Goal: Task Accomplishment & Management: Use online tool/utility

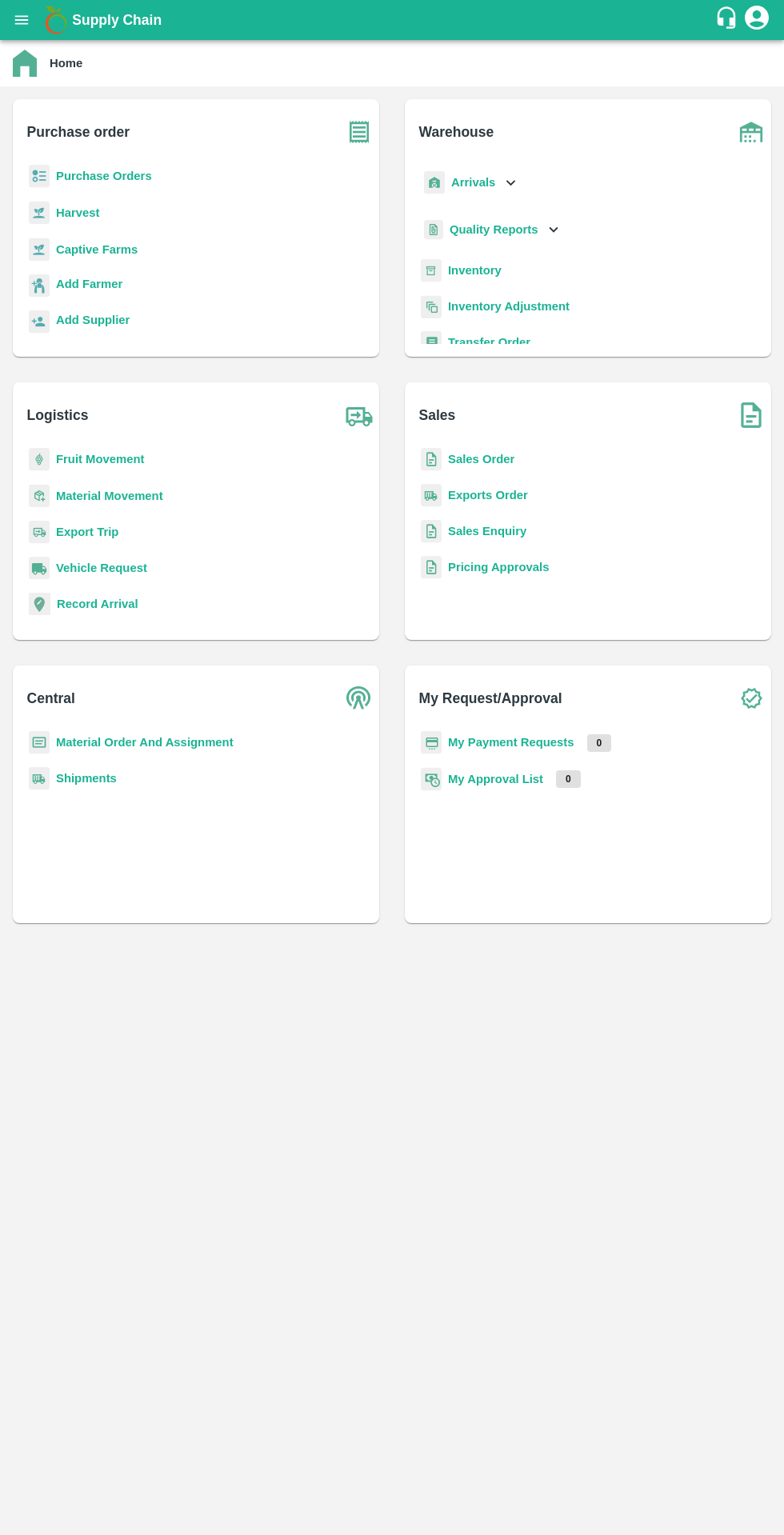
click at [139, 182] on b "Purchase Orders" at bounding box center [104, 176] width 96 height 13
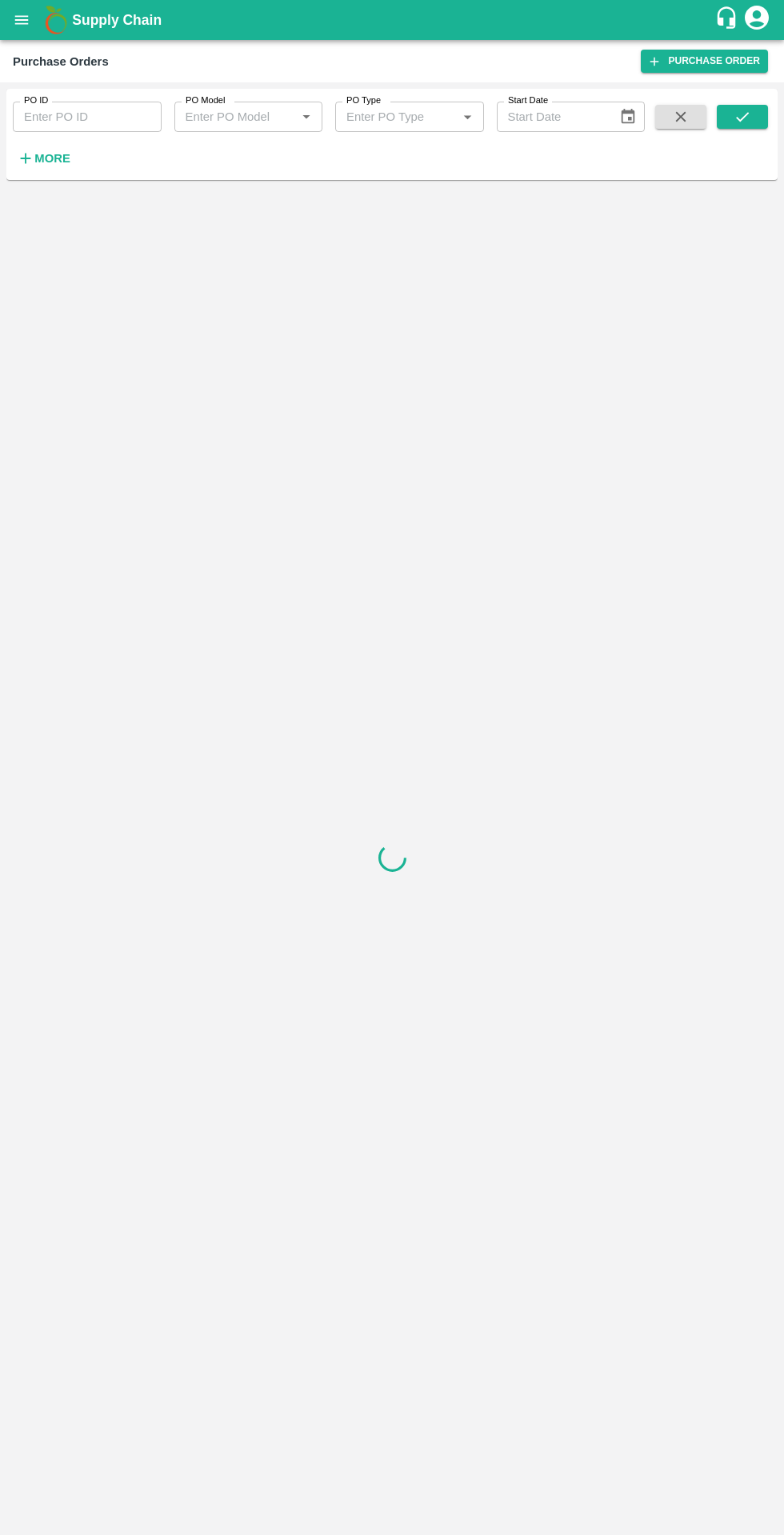
click at [64, 165] on h6 "More" at bounding box center [51, 158] width 36 height 21
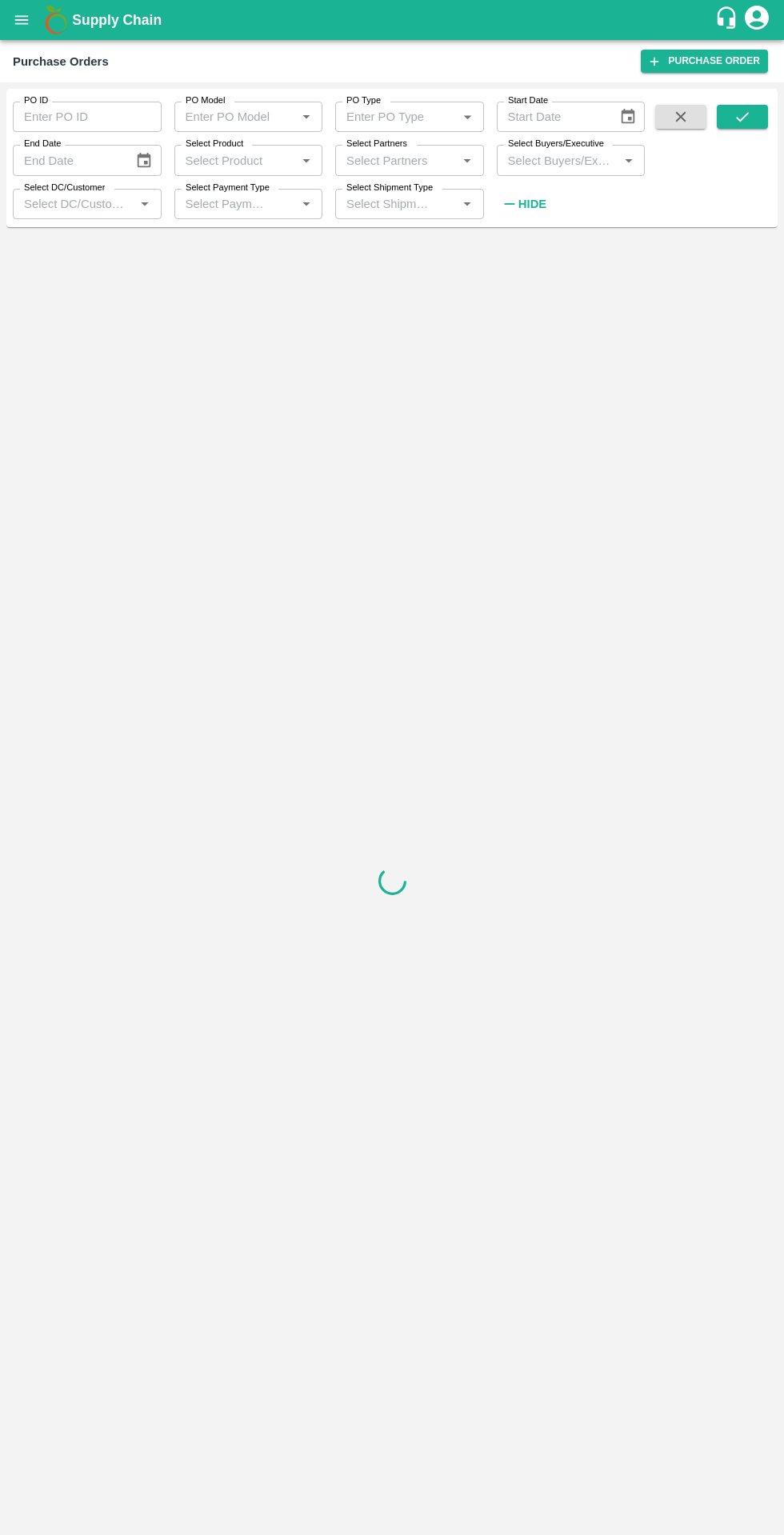
click at [113, 207] on input "Select DC/Customer" at bounding box center [74, 204] width 113 height 21
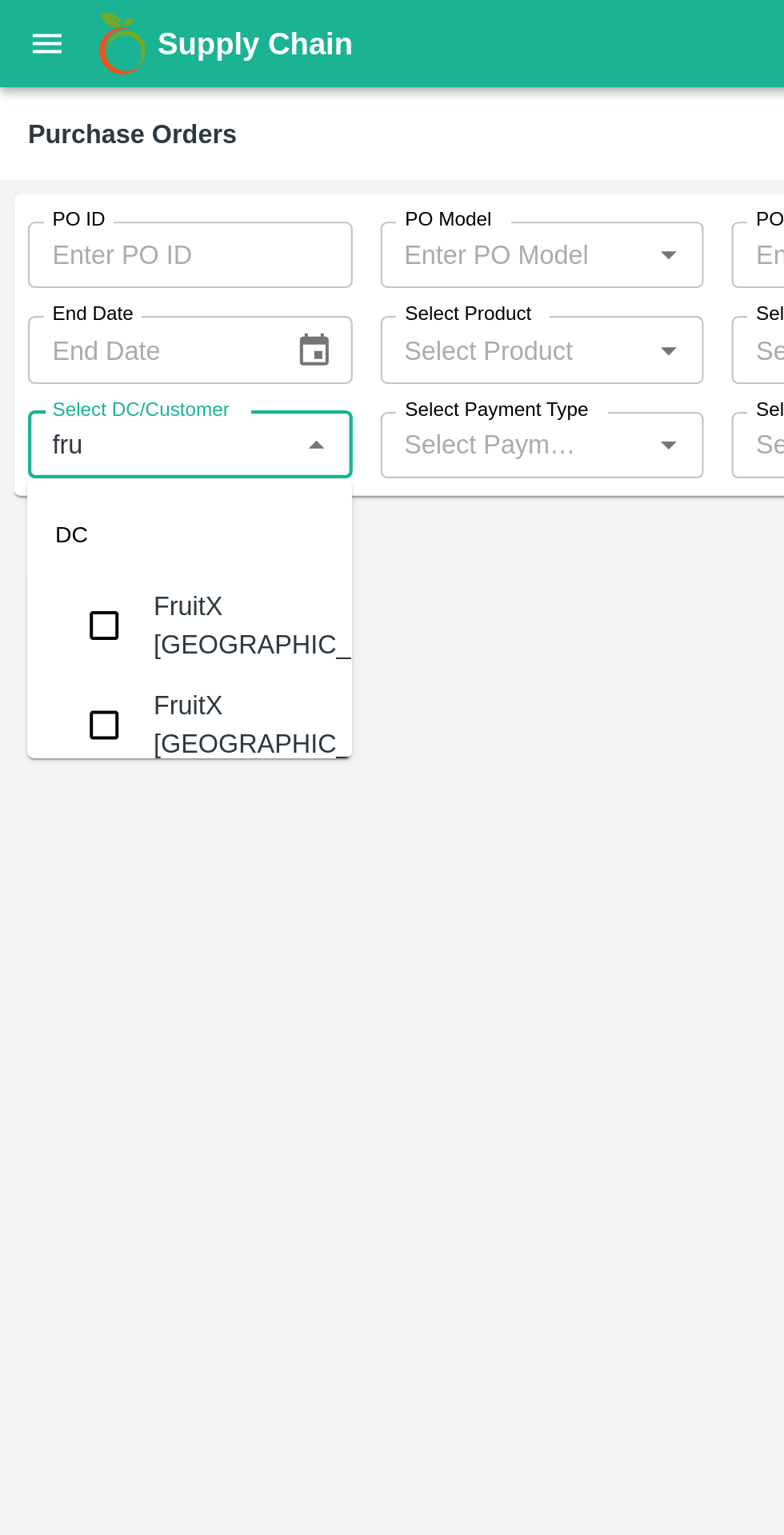
type input "frui"
click at [120, 298] on div "FruitX [GEOGRAPHIC_DATA]" at bounding box center [132, 286] width 124 height 36
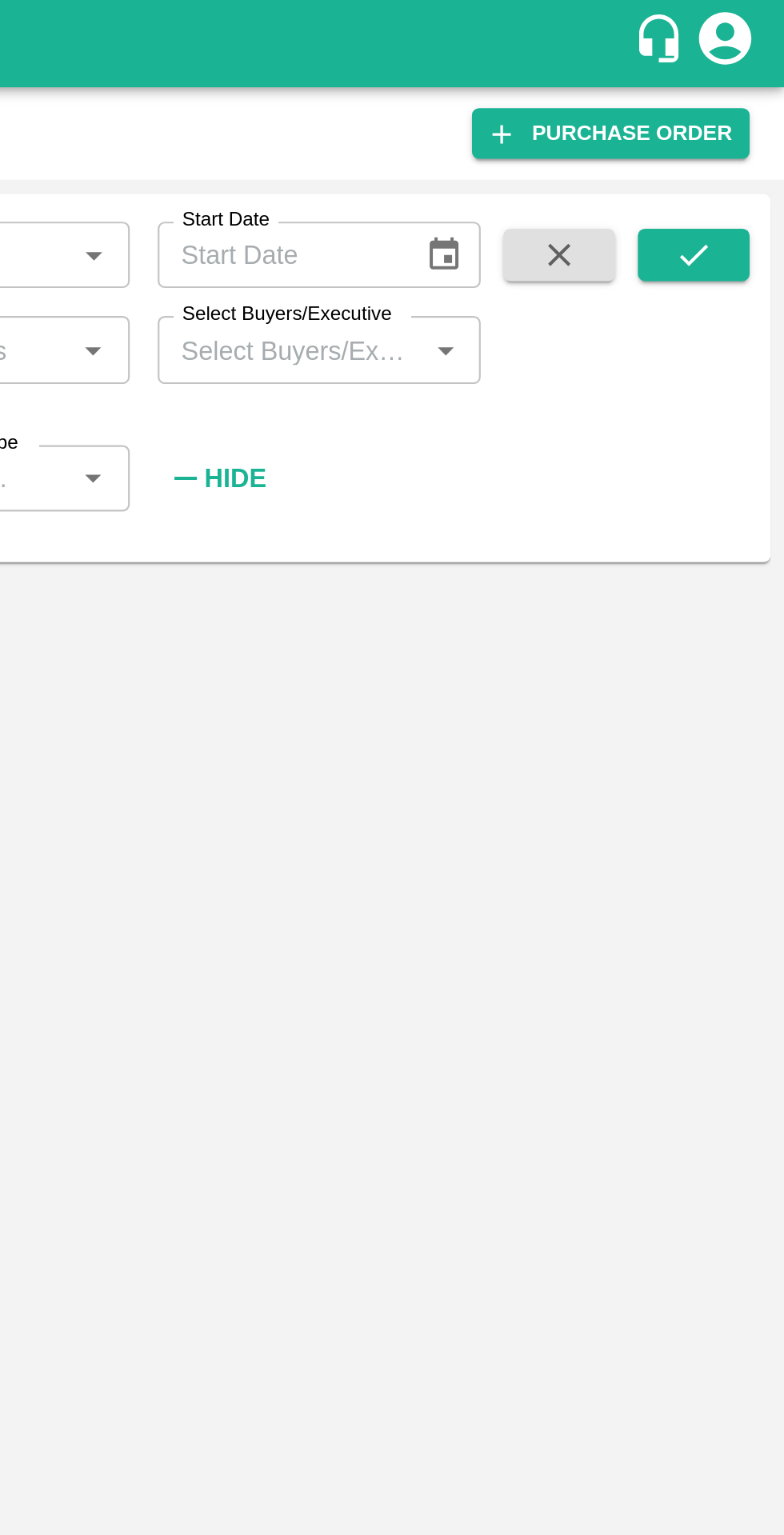
click at [737, 120] on icon "submit" at bounding box center [742, 116] width 17 height 17
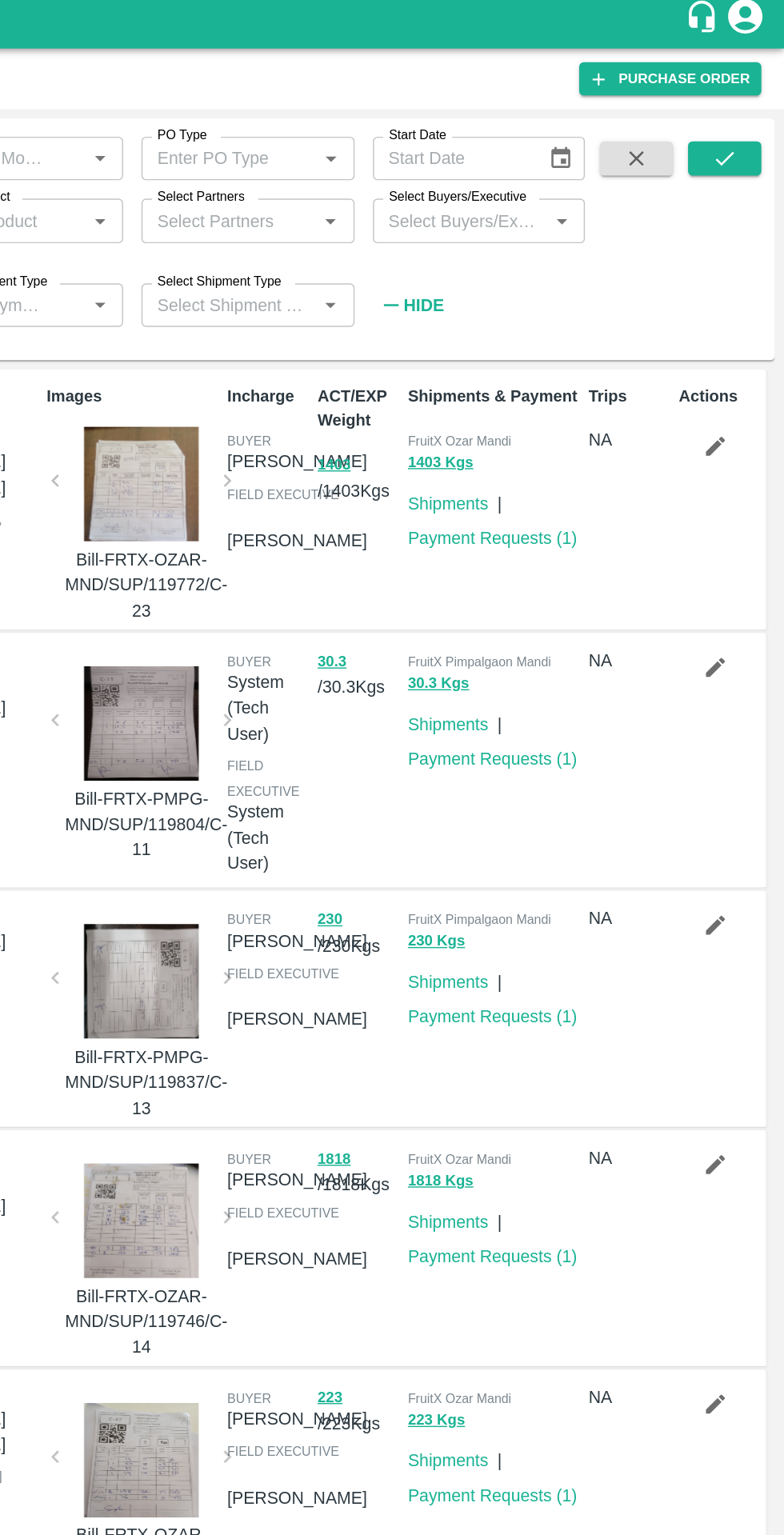
click at [743, 117] on icon "submit" at bounding box center [742, 116] width 17 height 17
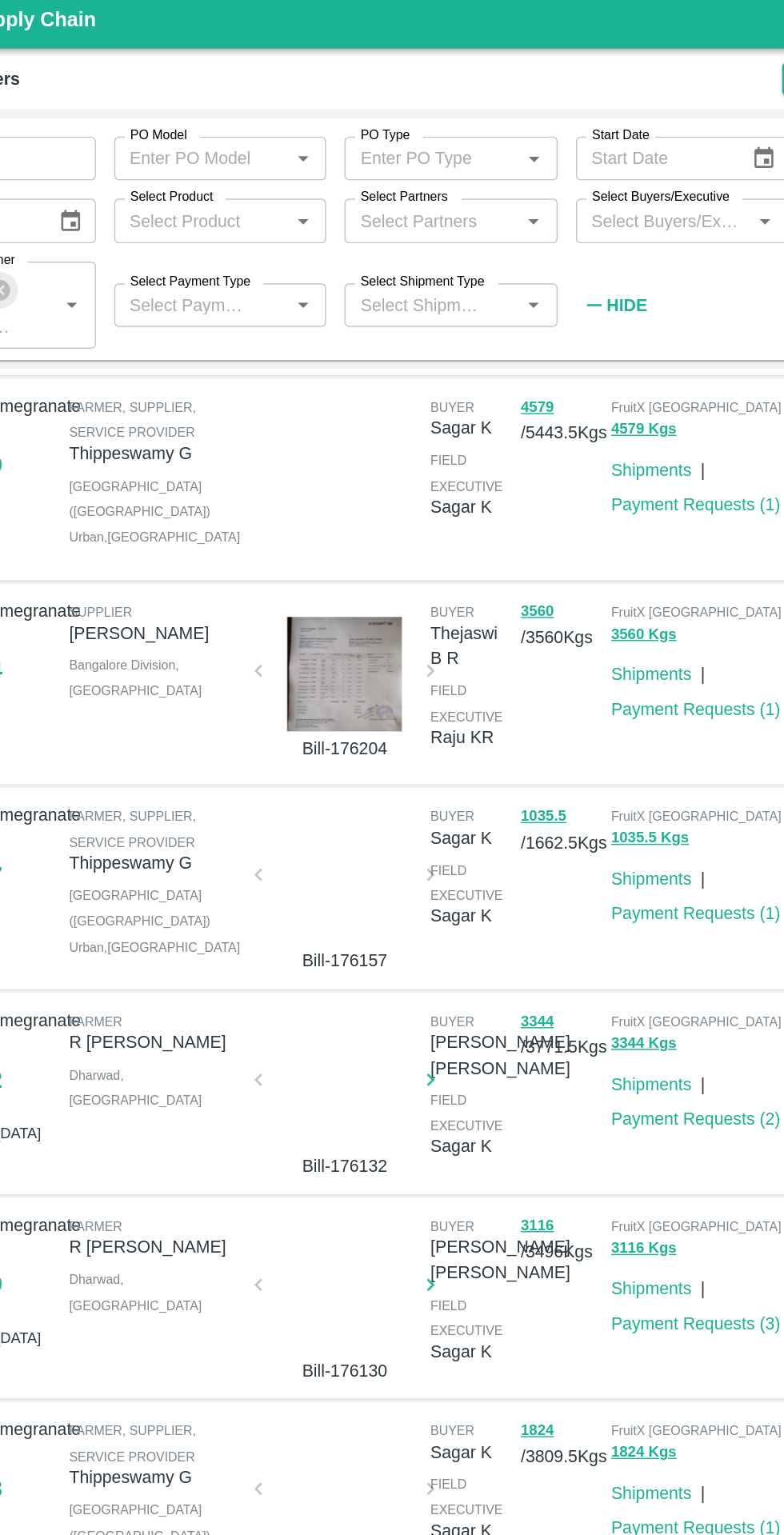
scroll to position [169, 0]
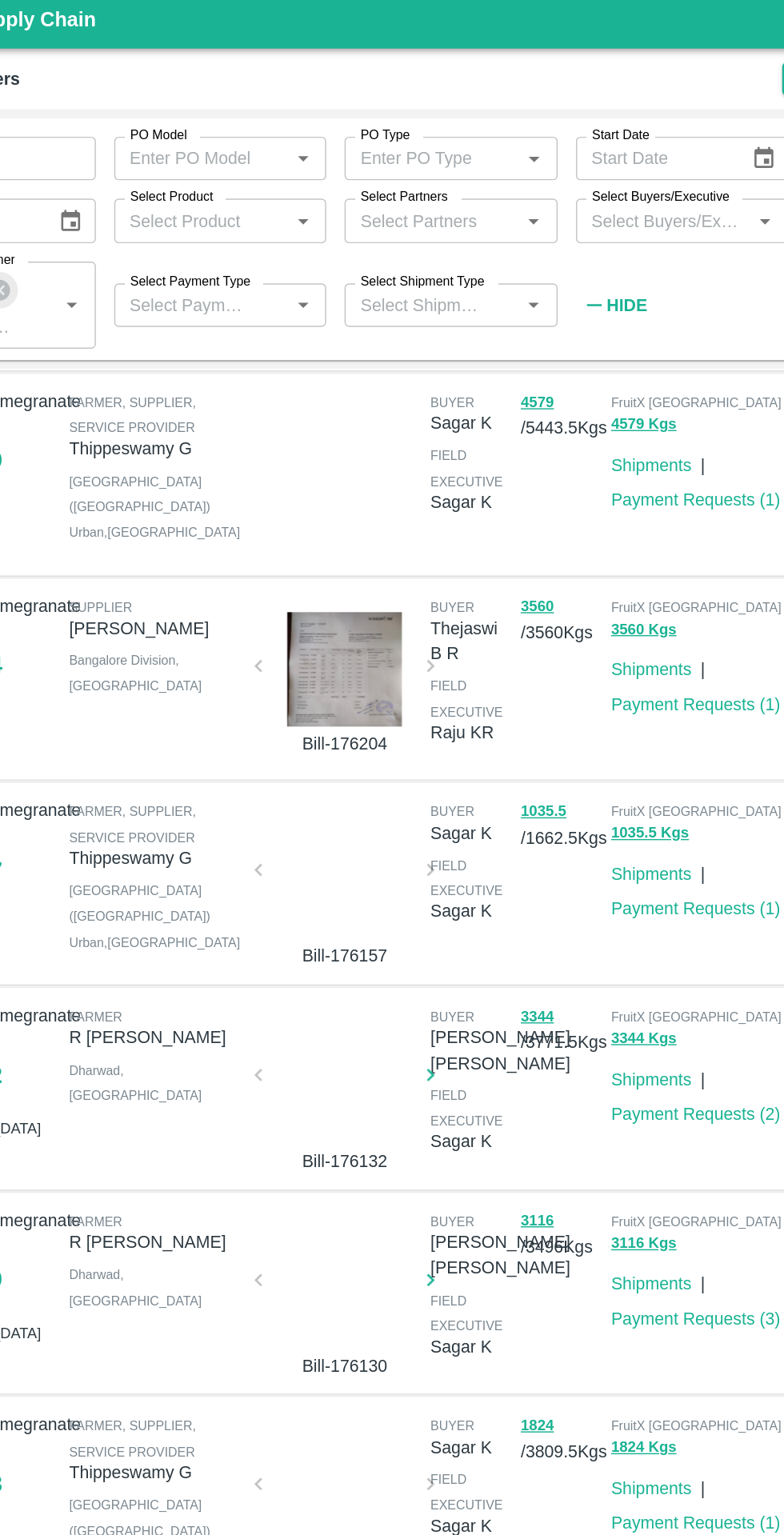
click at [342, 514] on div at bounding box center [335, 473] width 108 height 80
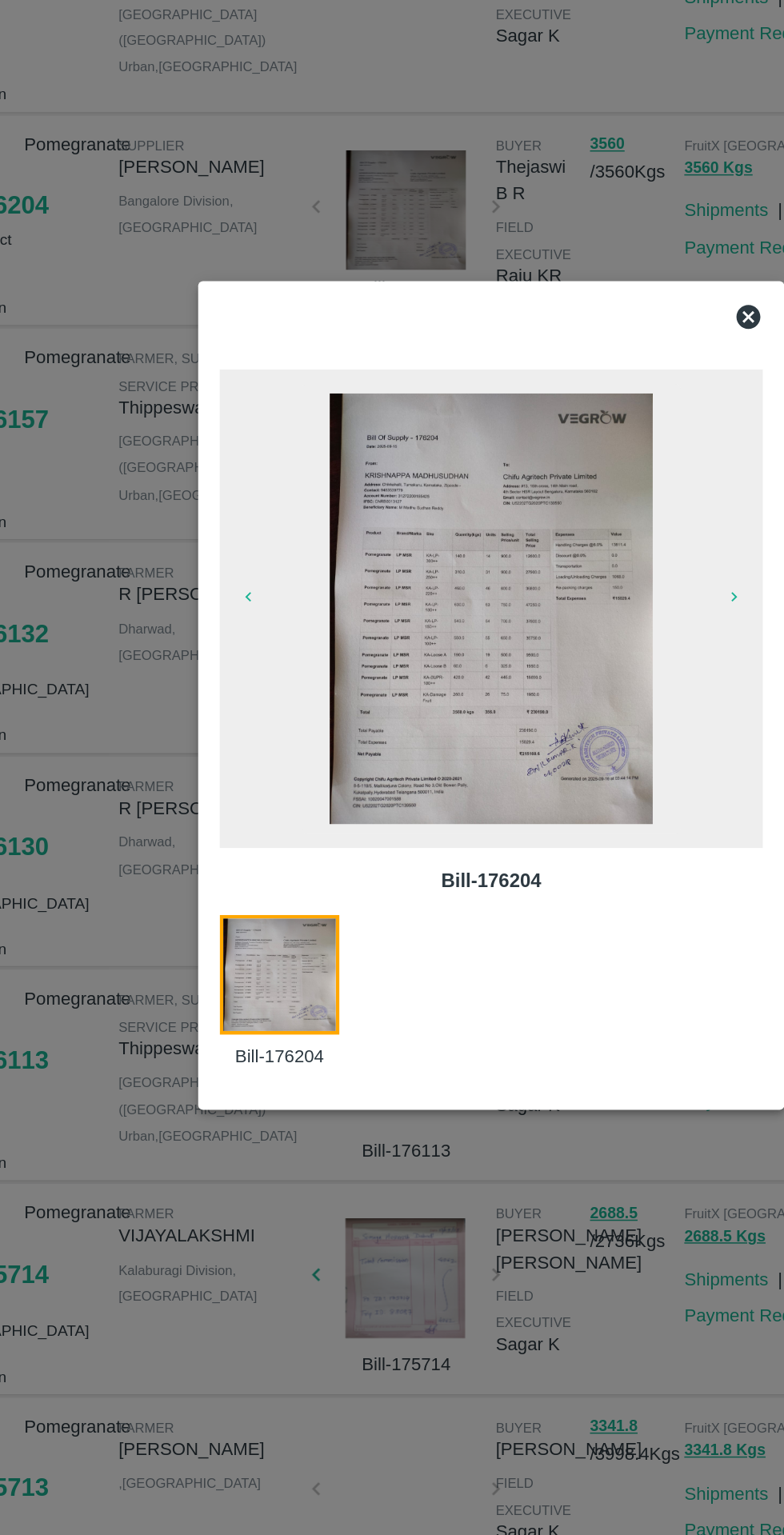
click at [566, 512] on icon at bounding box center [563, 514] width 19 height 19
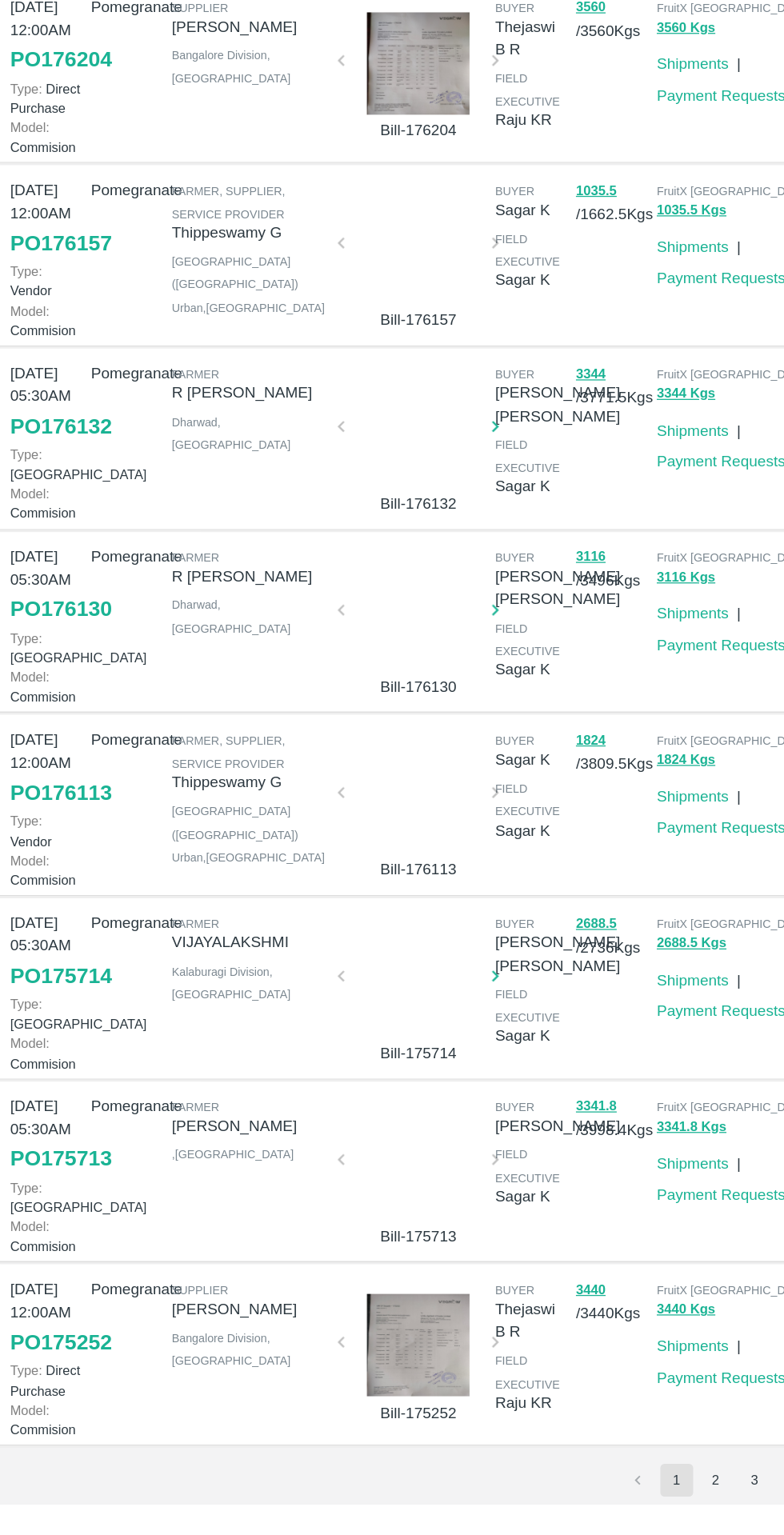
scroll to position [0, 0]
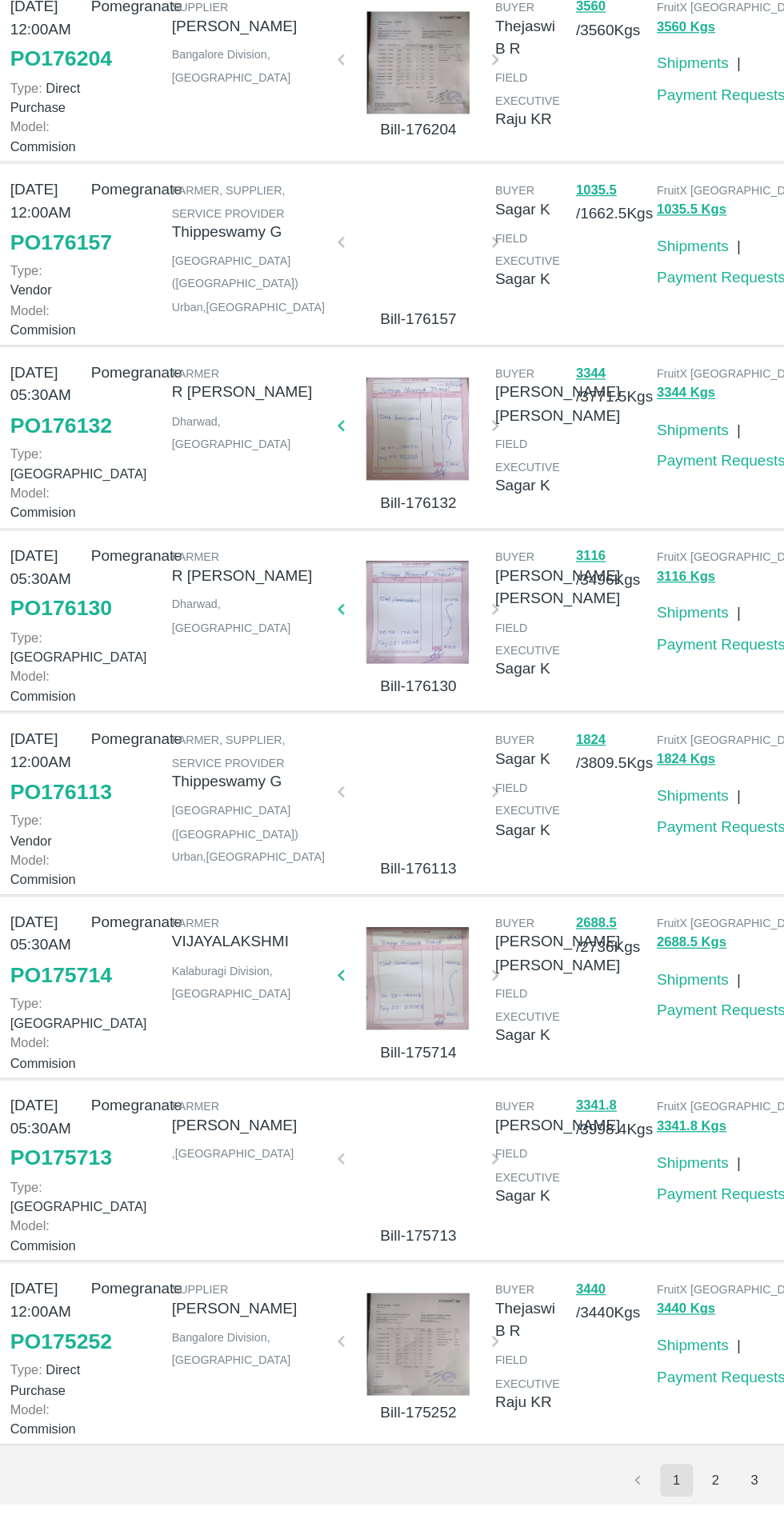
click at [351, 1380] on div at bounding box center [335, 1410] width 108 height 80
